Goal: Task Accomplishment & Management: Manage account settings

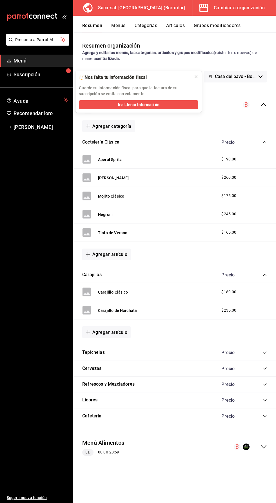
click at [119, 26] on font "Menús" at bounding box center [118, 25] width 14 height 5
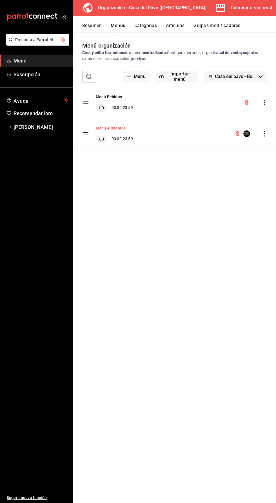
click at [111, 127] on font "Menú Alimentos" at bounding box center [111, 128] width 30 height 5
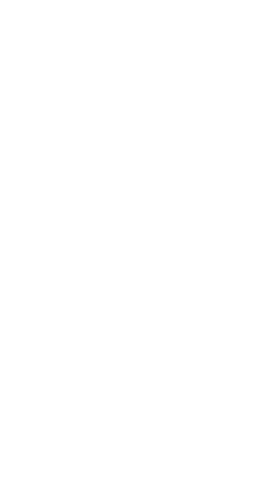
click at [34, 2] on html "Texto original Valora esta traducción Tu opinión servirá para ayudar a mejorar …" at bounding box center [138, 1] width 276 height 2
